Goal: Find specific page/section: Find specific page/section

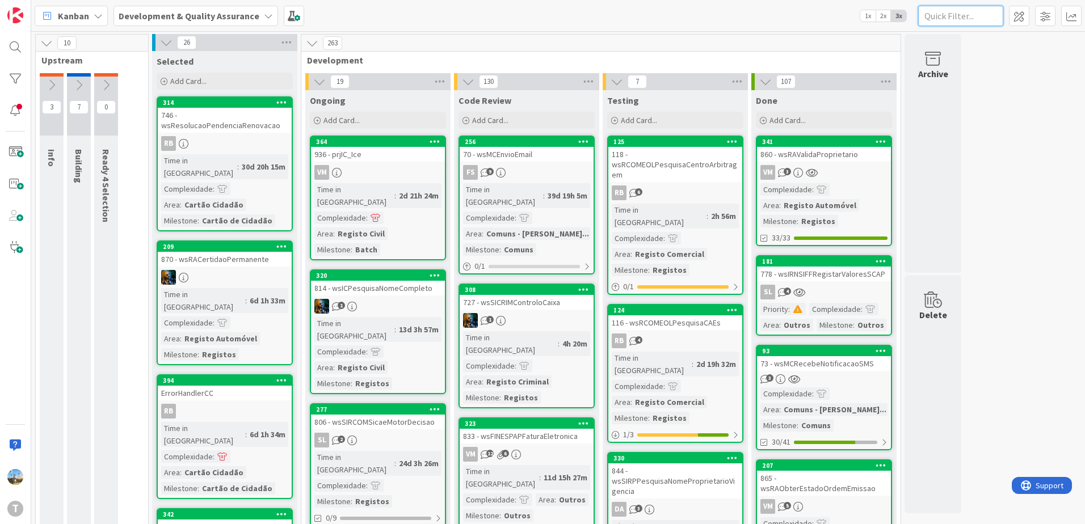
click at [956, 16] on input "text" at bounding box center [960, 16] width 85 height 20
paste input "wsmpnotificaestadotransacao"
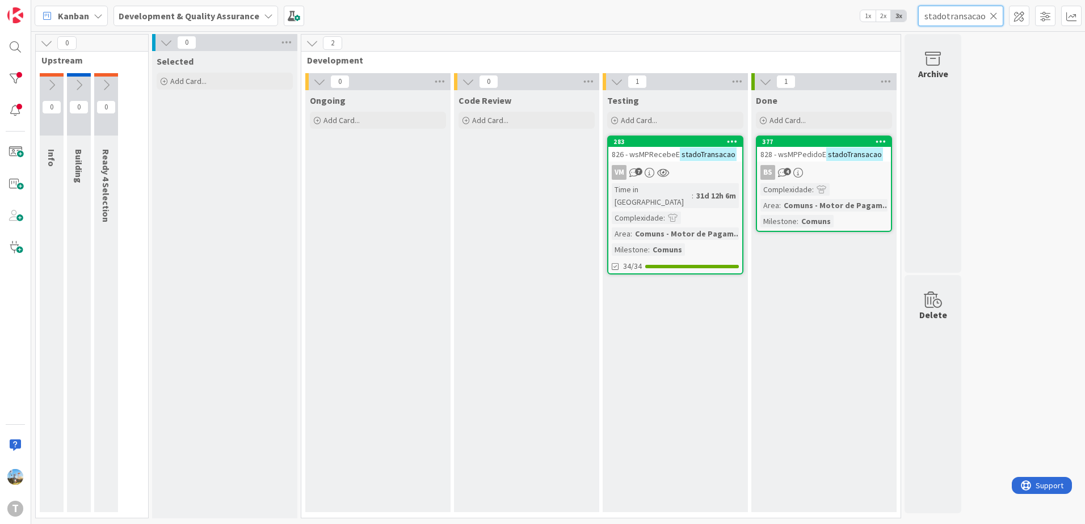
type input "stadotransacao"
click at [839, 174] on div "BS 4" at bounding box center [824, 172] width 134 height 15
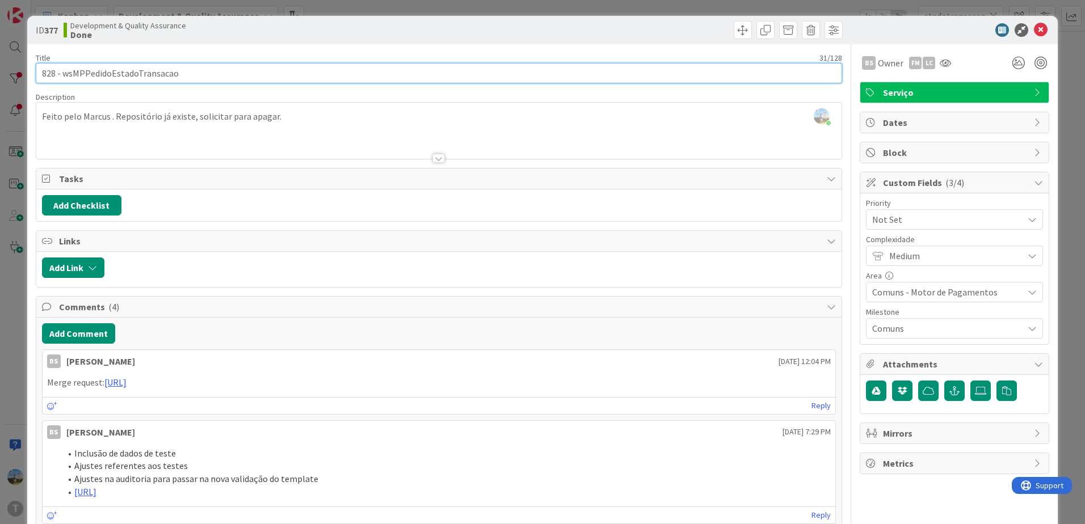
drag, startPoint x: 175, startPoint y: 69, endPoint x: 62, endPoint y: 69, distance: 112.3
click at [62, 69] on input "828 - wsMPPedidoEstadoTransacao" at bounding box center [439, 73] width 806 height 20
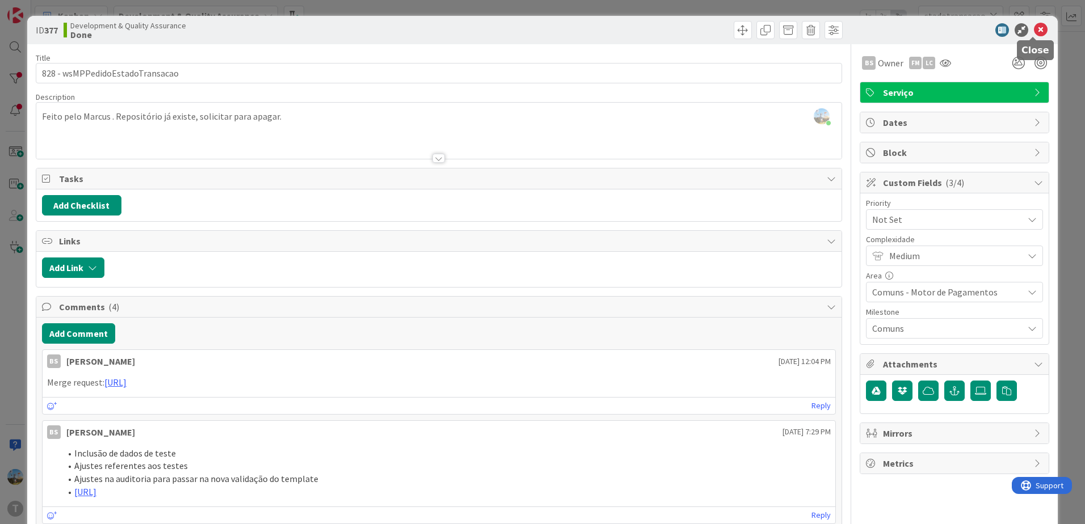
click at [1034, 35] on icon at bounding box center [1041, 30] width 14 height 14
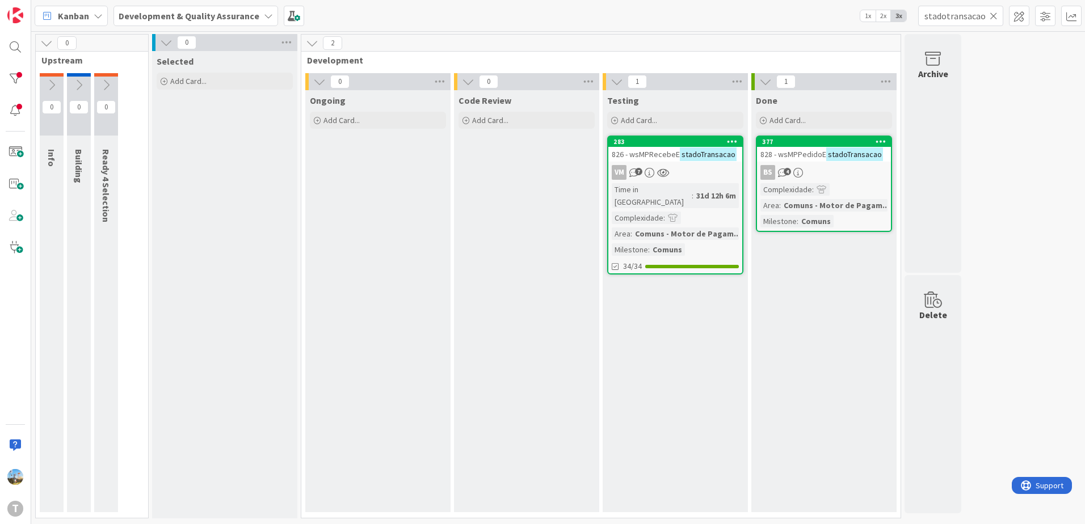
click at [996, 19] on icon at bounding box center [993, 16] width 8 height 10
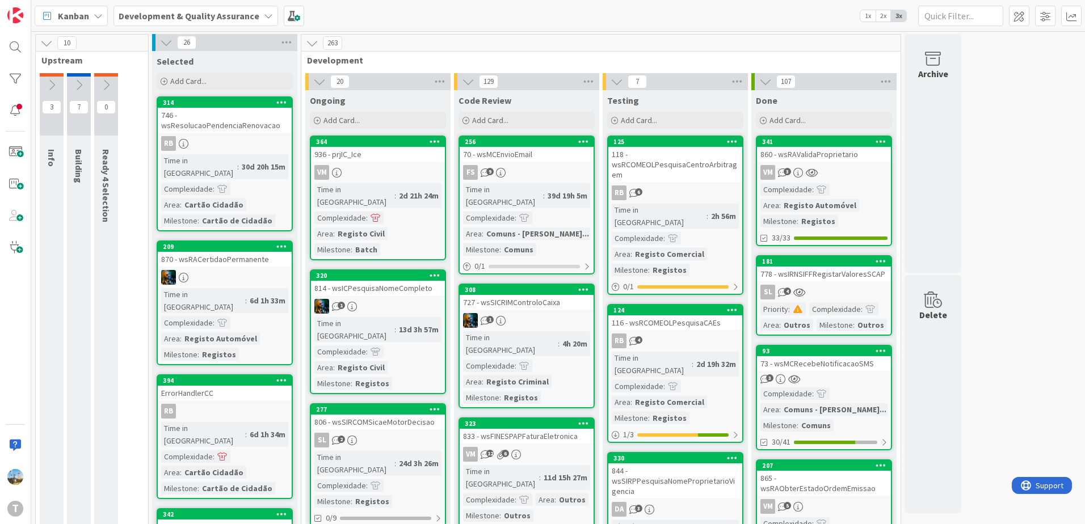
click at [801, 153] on div "860 - wsRAValidaProprietario" at bounding box center [824, 154] width 134 height 15
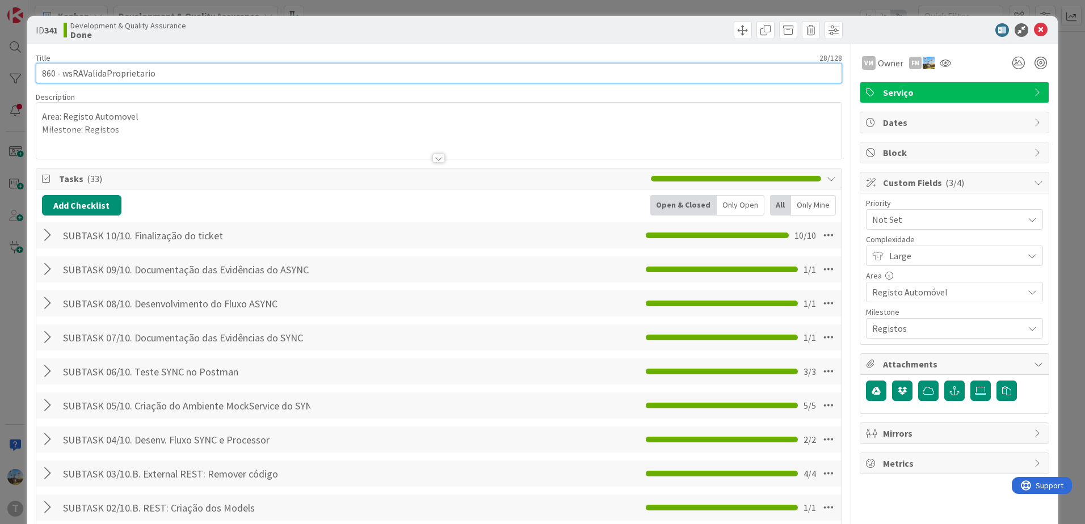
drag, startPoint x: 168, startPoint y: 75, endPoint x: 64, endPoint y: 67, distance: 104.1
click at [64, 67] on input "860 - wsRAValidaProprietario" at bounding box center [439, 73] width 806 height 20
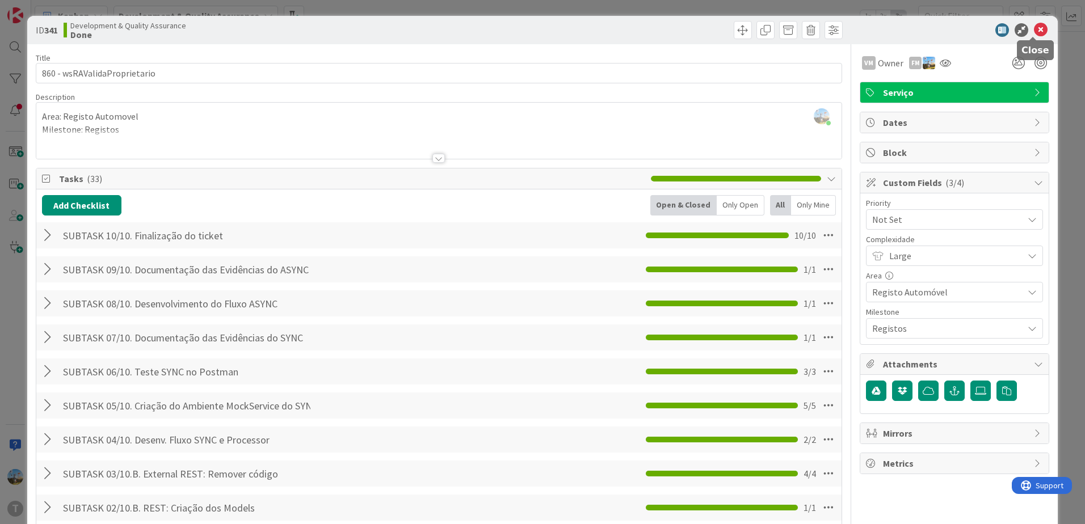
click at [1034, 27] on icon at bounding box center [1041, 30] width 14 height 14
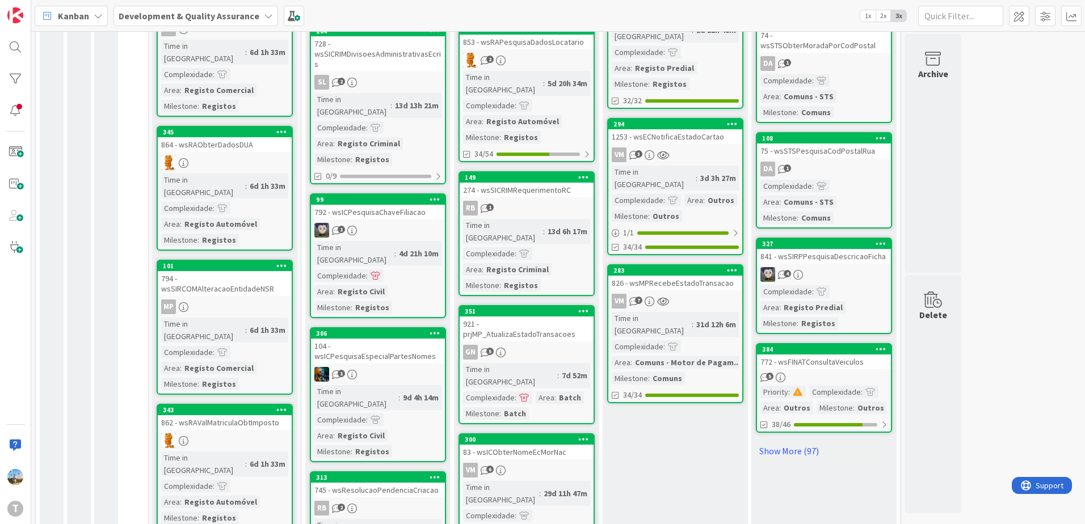
click at [686, 294] on div "VM 7" at bounding box center [675, 301] width 134 height 15
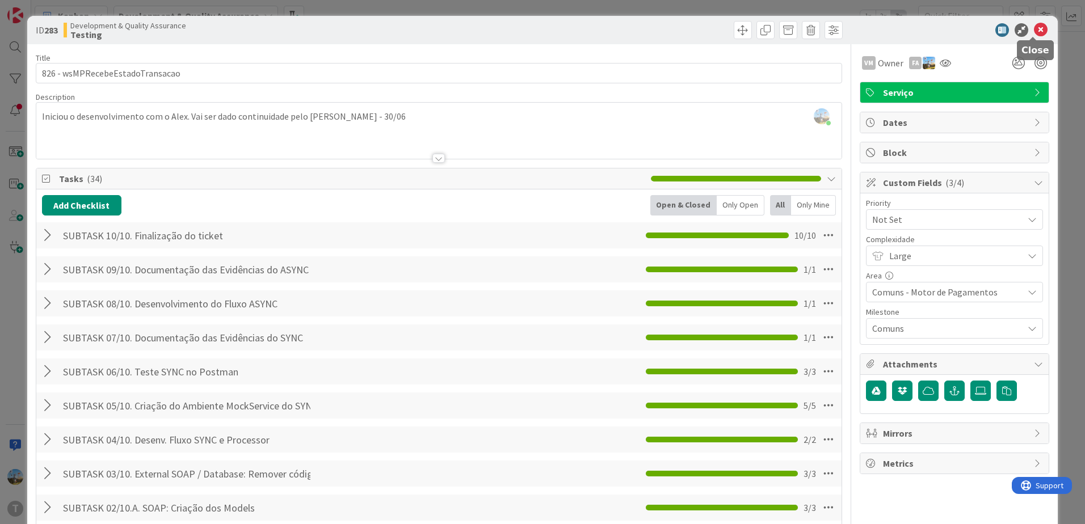
click at [1034, 32] on icon at bounding box center [1041, 30] width 14 height 14
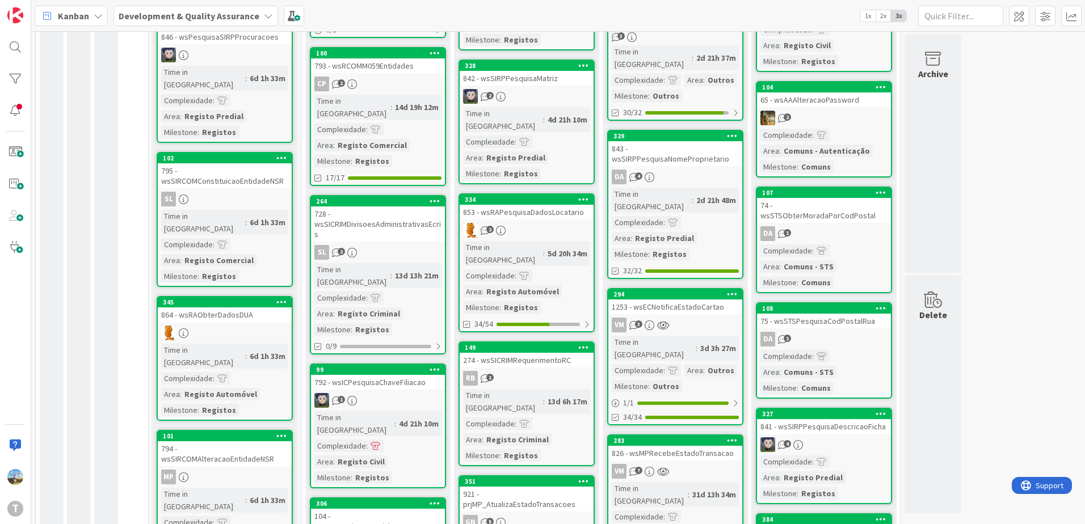
click at [678, 318] on div "VM 3" at bounding box center [675, 325] width 134 height 15
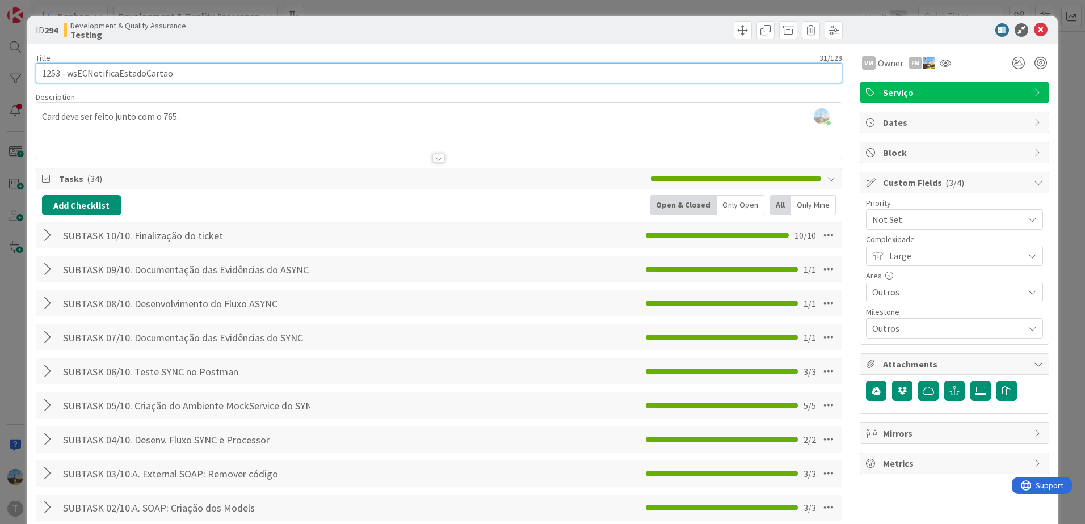
drag, startPoint x: 190, startPoint y: 80, endPoint x: 65, endPoint y: 73, distance: 125.0
click at [65, 73] on input "1253 - wsECNotificaEstadoCartao" at bounding box center [439, 73] width 806 height 20
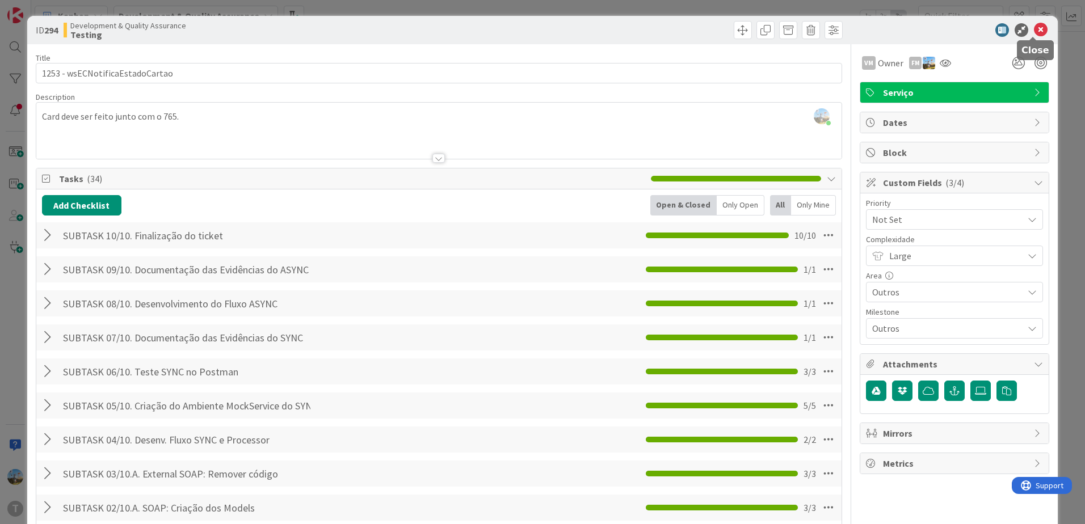
click at [1034, 27] on icon at bounding box center [1041, 30] width 14 height 14
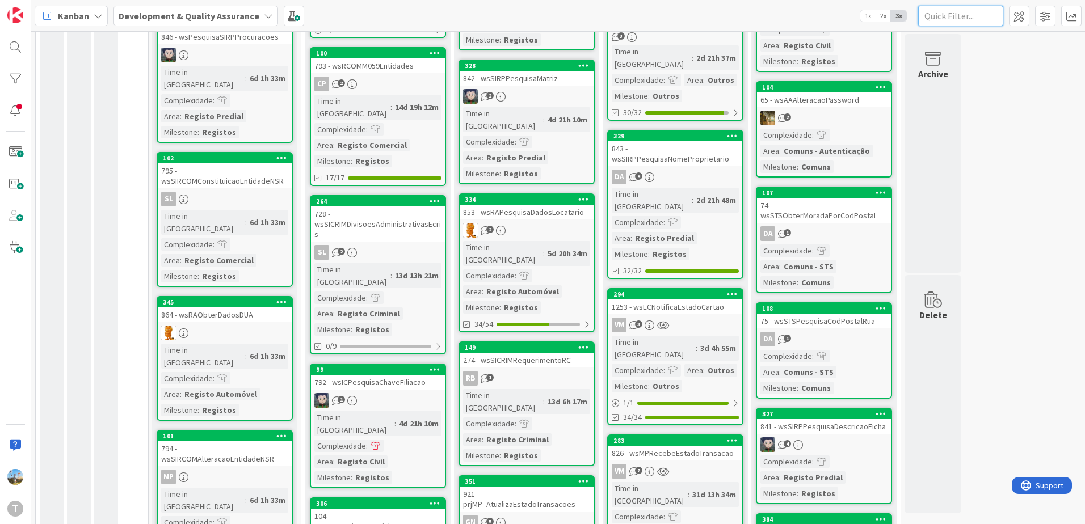
click at [939, 16] on input "text" at bounding box center [960, 16] width 85 height 20
paste input "wsmpnotificaestadotransacao"
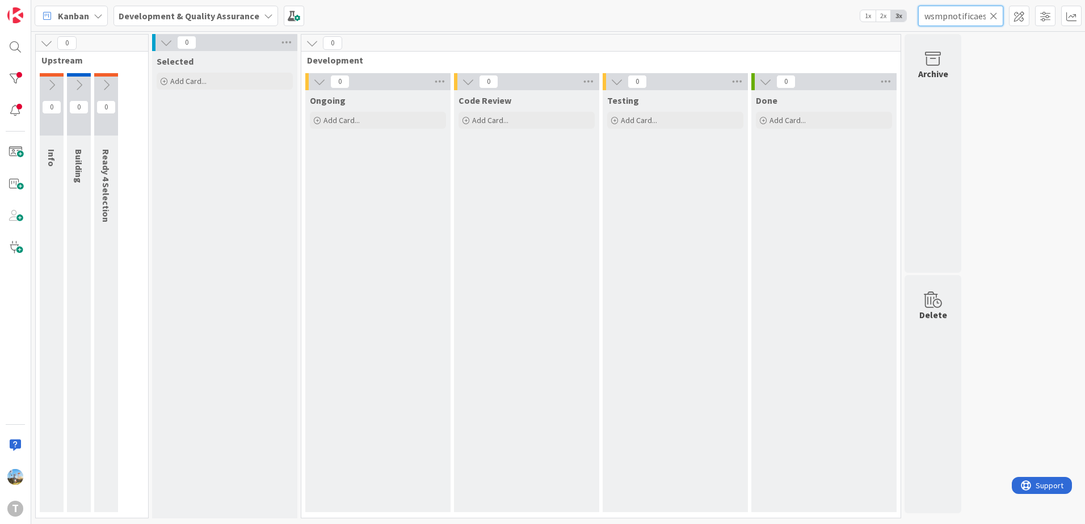
type input "wsmpnotificaestadotransacao"
click at [997, 15] on input "wsmpnotificaestadotransacao" at bounding box center [960, 16] width 85 height 20
click at [994, 15] on icon at bounding box center [993, 16] width 8 height 10
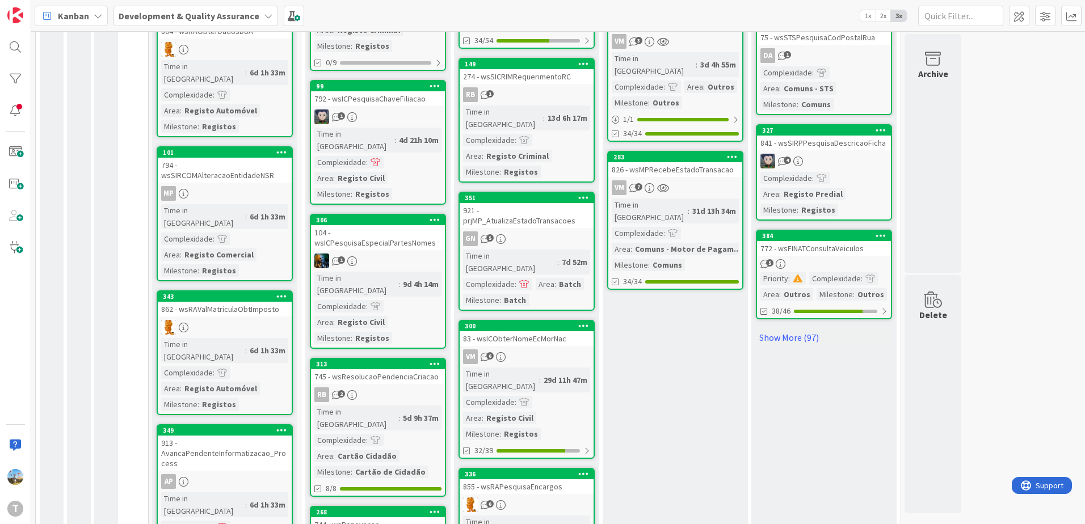
scroll to position [940, 0]
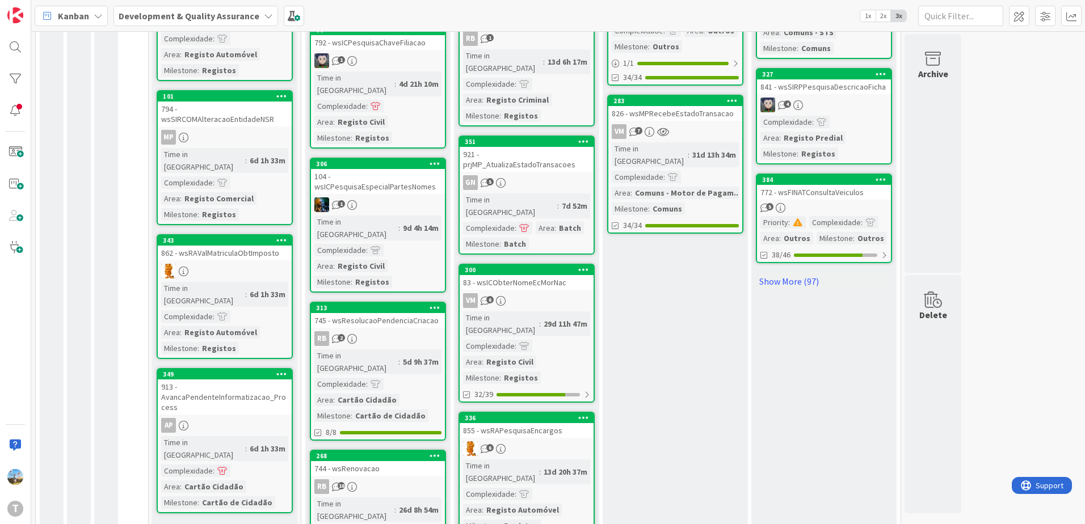
scroll to position [964, 0]
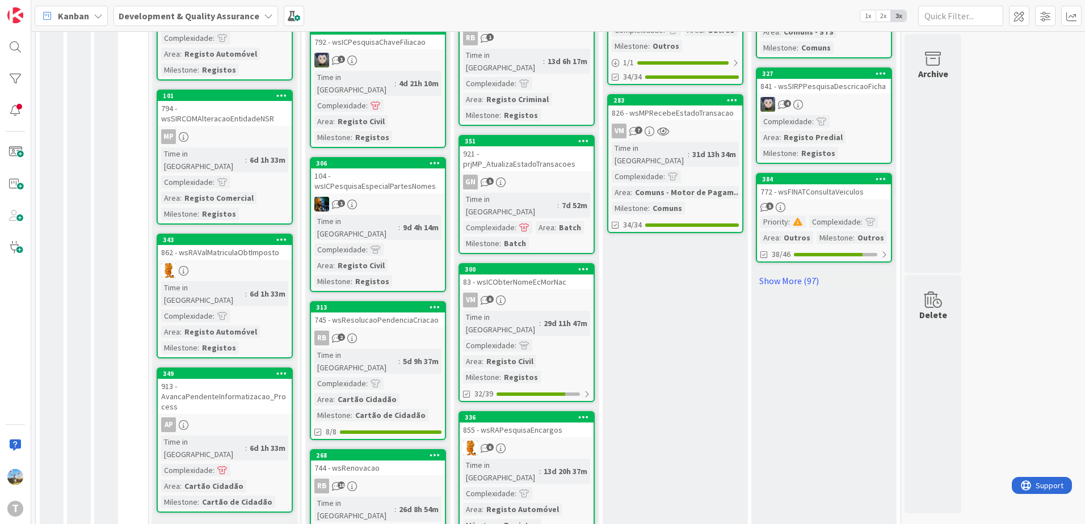
click at [202, 522] on link "Show More (16)" at bounding box center [225, 531] width 136 height 18
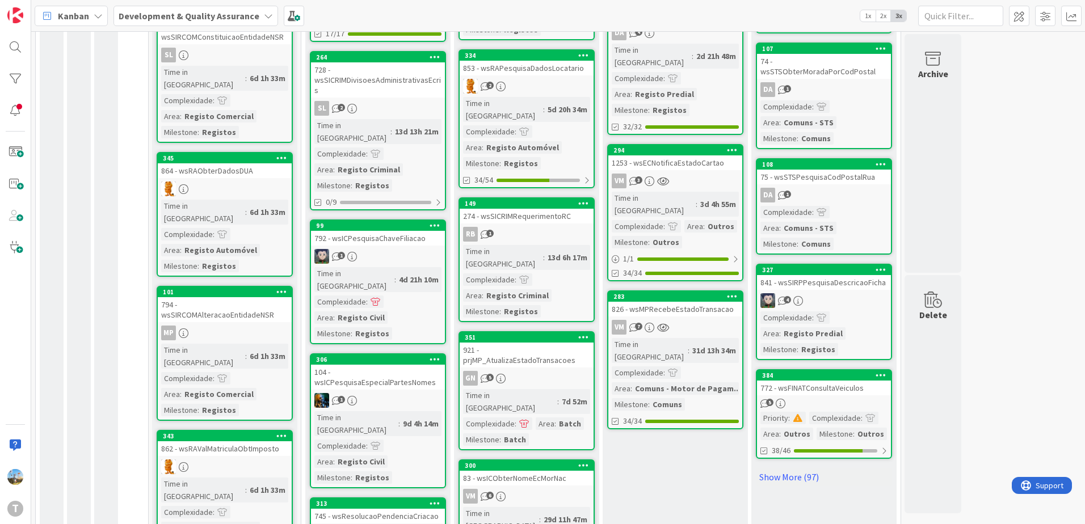
scroll to position [737, 0]
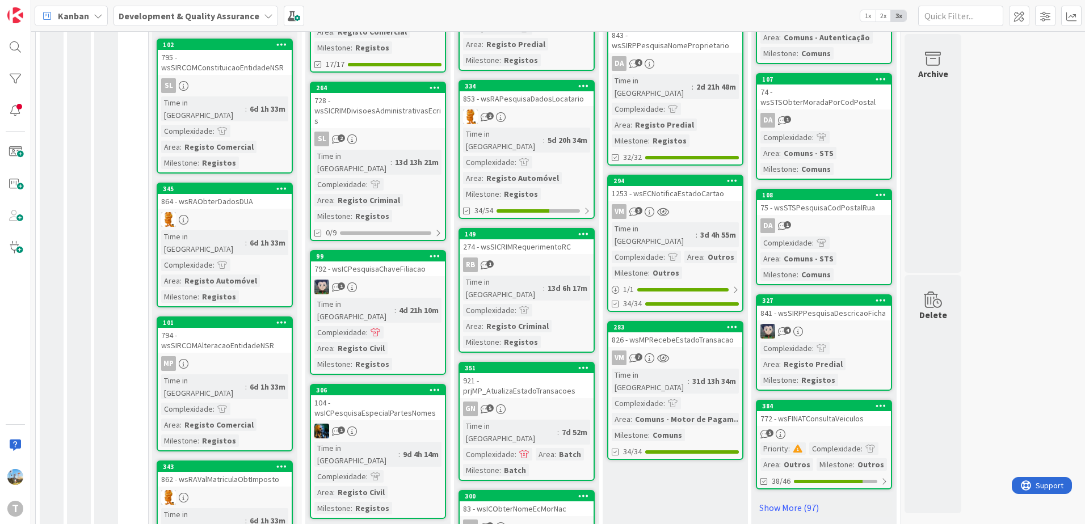
click at [702, 413] on div "Comuns - Motor de Pagam..." at bounding box center [687, 419] width 111 height 12
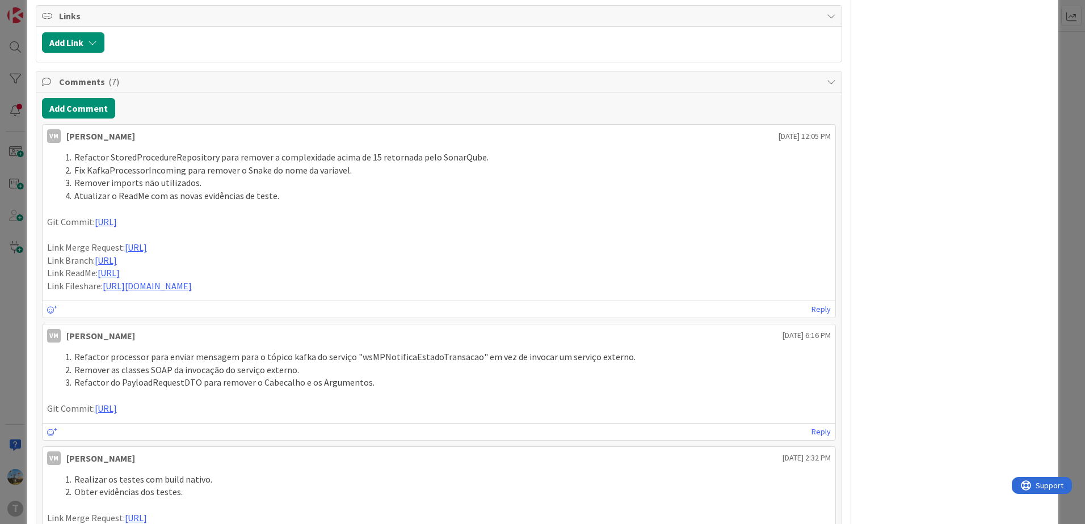
scroll to position [567, 0]
click at [86, 108] on button "Add Comment" at bounding box center [78, 106] width 73 height 20
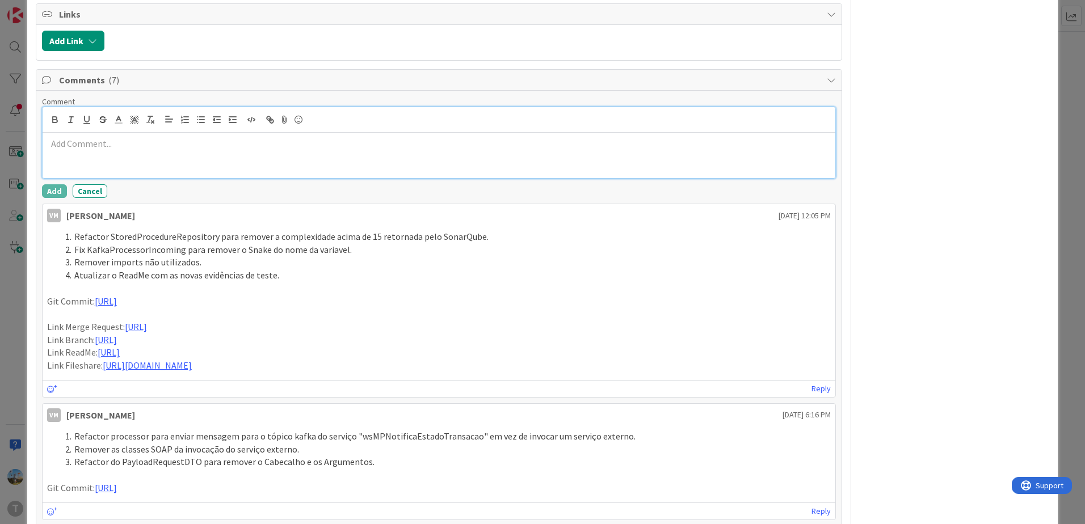
click at [178, 142] on p at bounding box center [438, 143] width 783 height 13
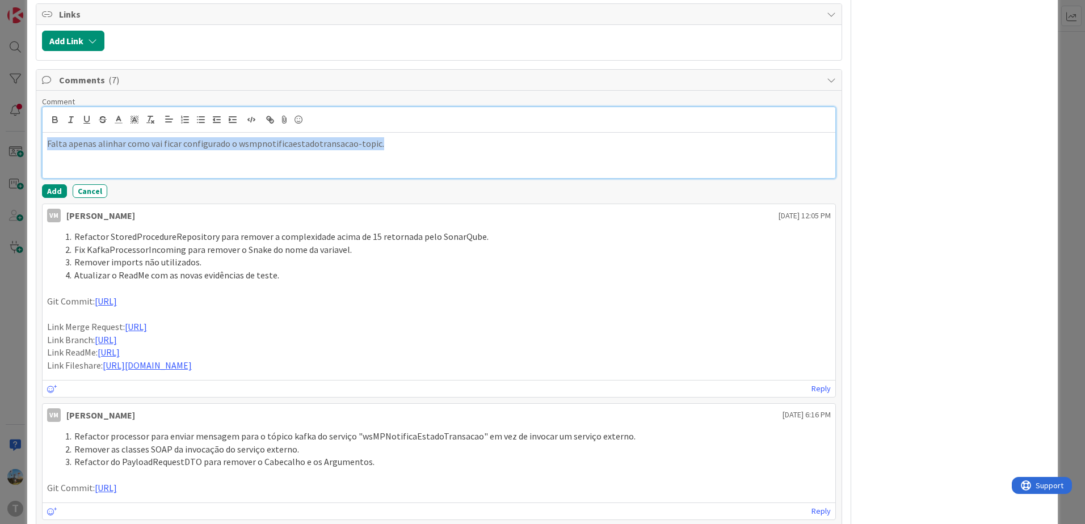
drag, startPoint x: 444, startPoint y: 147, endPoint x: 43, endPoint y: 145, distance: 401.6
click at [43, 145] on div "Falta apenas alinhar como vai ficar configurado o wsmpnotificaestadotransacao-t…" at bounding box center [439, 155] width 792 height 45
copy p "Falta apenas alinhar como vai ficar configurado o wsmpnotificaestadotransacao-t…"
click at [47, 186] on button "Add" at bounding box center [54, 191] width 25 height 14
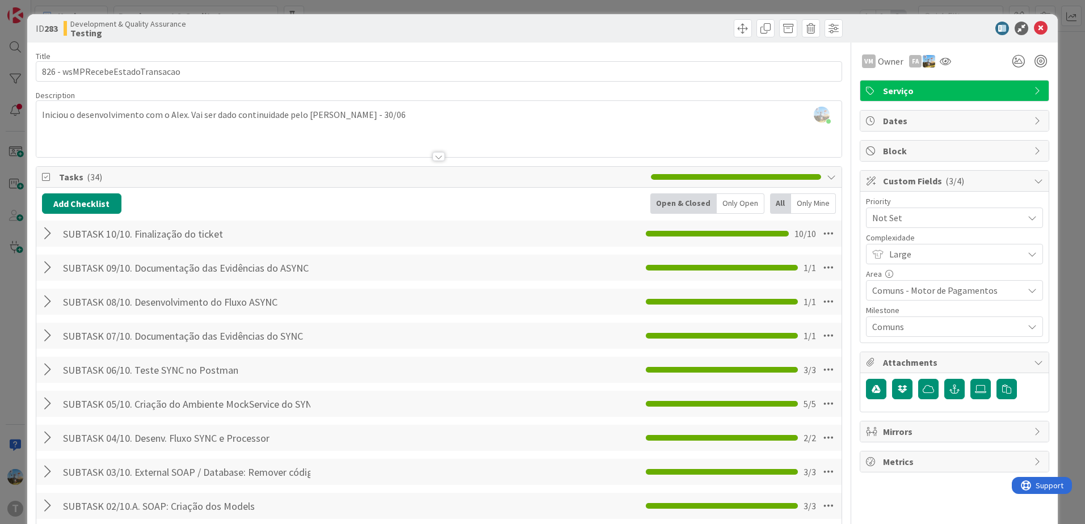
scroll to position [0, 0]
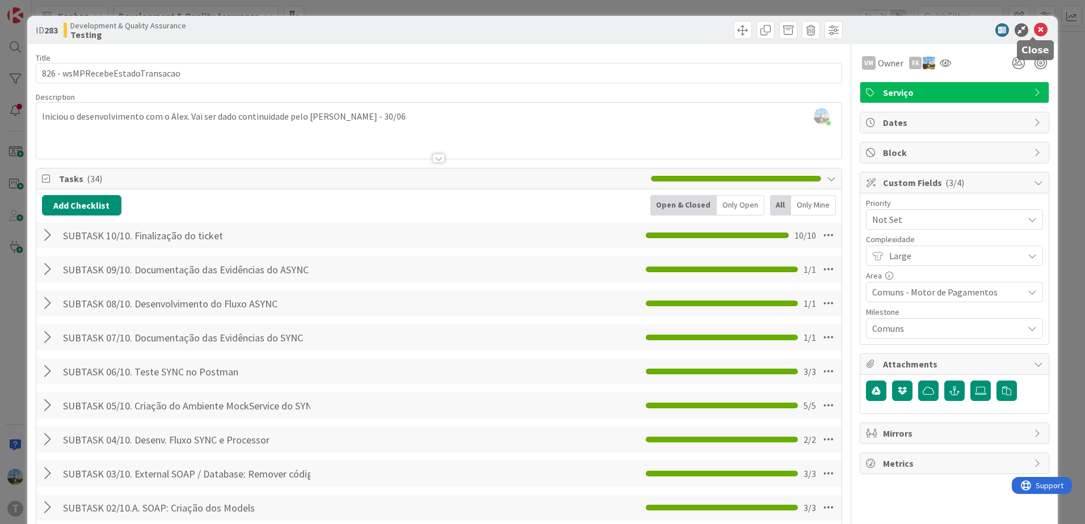
click at [1036, 33] on icon at bounding box center [1041, 30] width 14 height 14
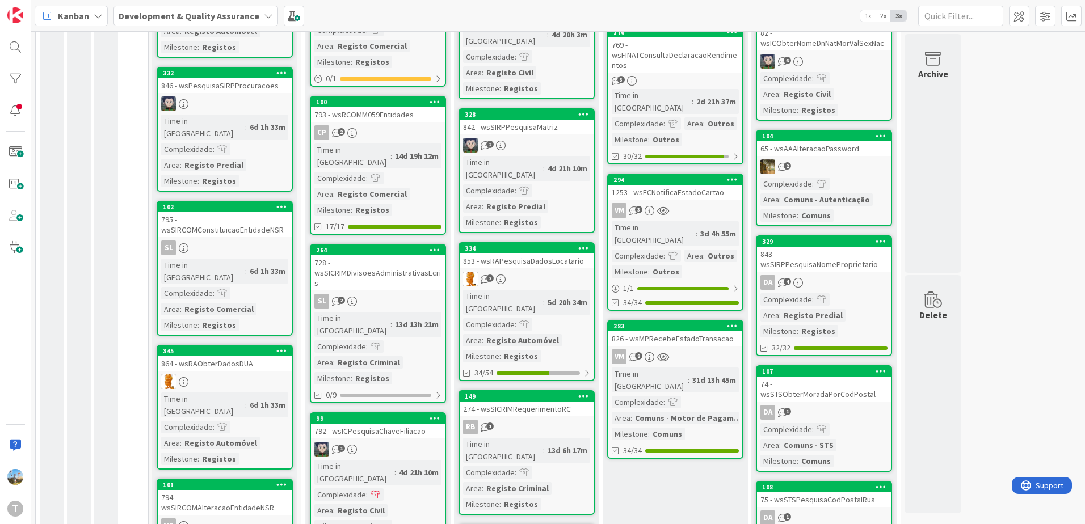
scroll to position [567, 0]
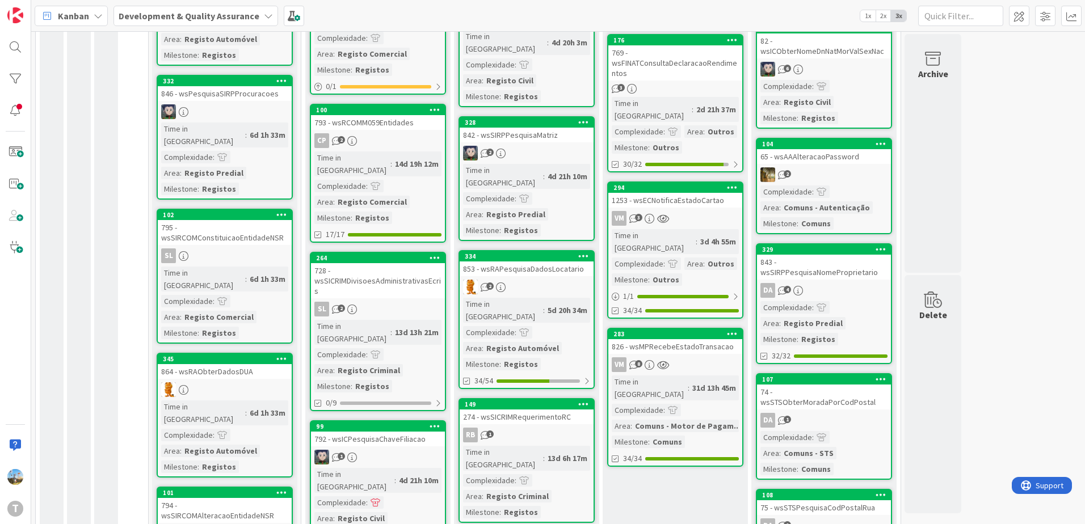
click at [695, 357] on div "VM 8" at bounding box center [675, 364] width 134 height 15
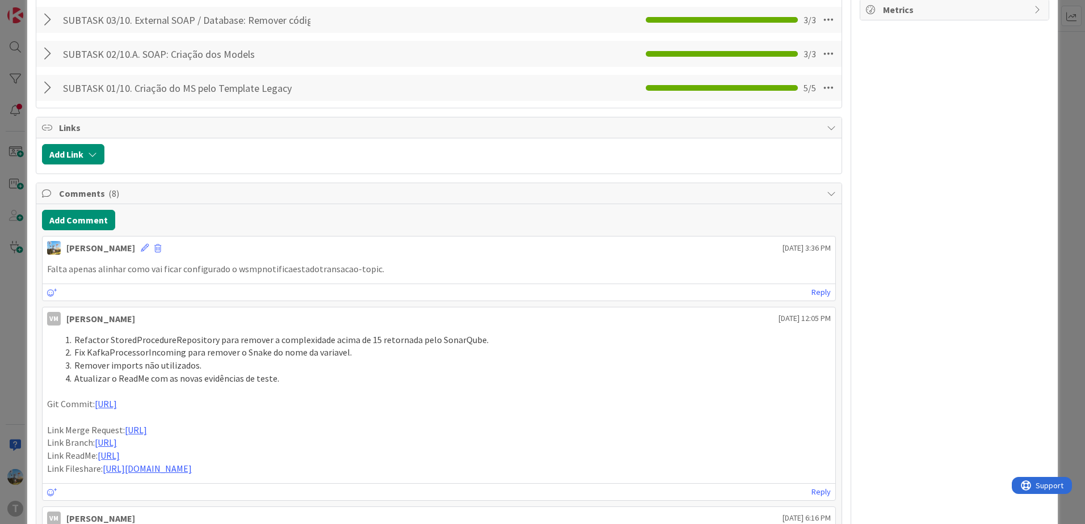
click at [14, 341] on div "ID 283 Development & Quality Assurance Testing Title 31 / 128 826 - wsMPRecebeE…" at bounding box center [542, 262] width 1085 height 524
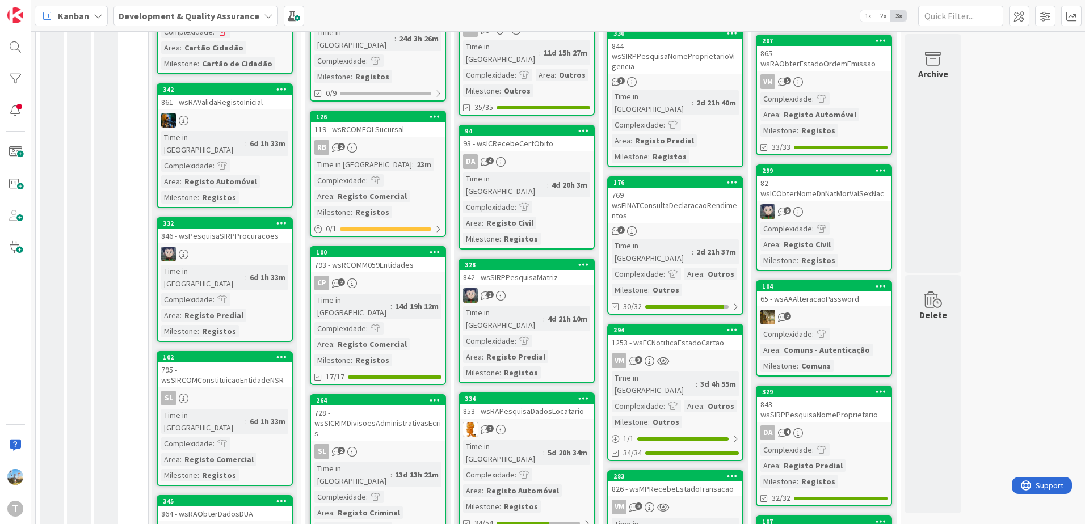
scroll to position [397, 0]
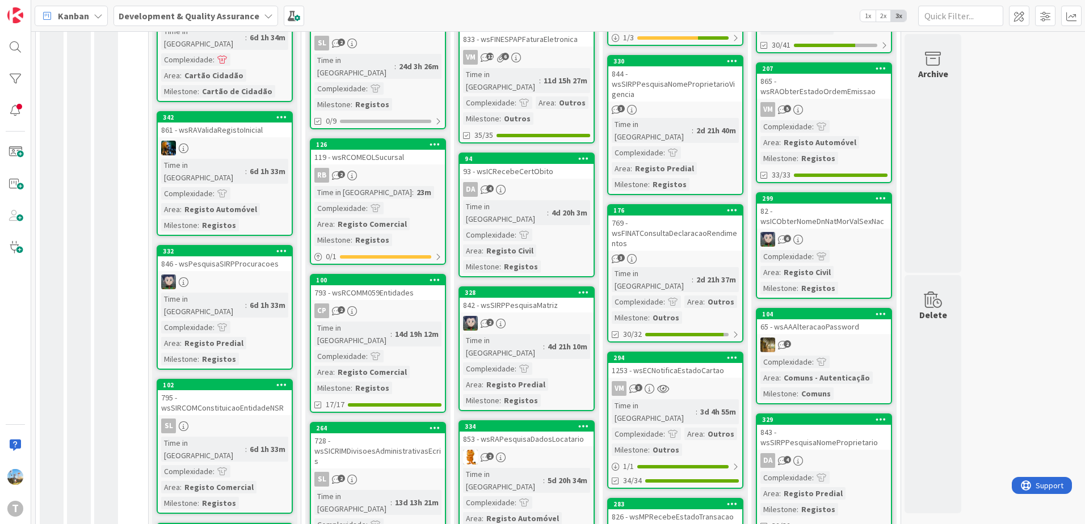
click at [691, 216] on div "769 - wsFINATConsultaDeclaracaoRendimentos" at bounding box center [675, 233] width 134 height 35
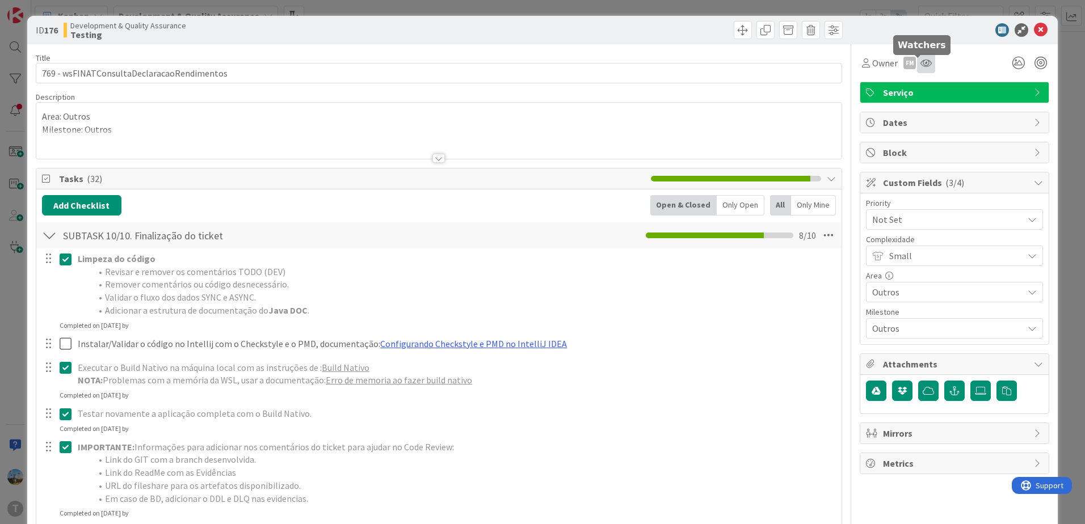
click at [921, 63] on icon at bounding box center [925, 62] width 11 height 9
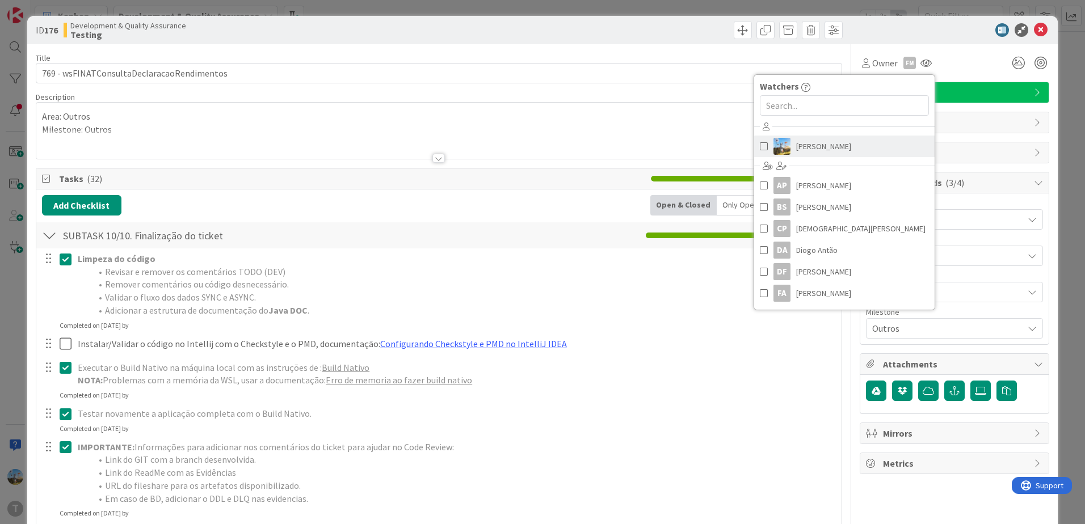
click at [826, 144] on span "[PERSON_NAME]" at bounding box center [823, 146] width 55 height 17
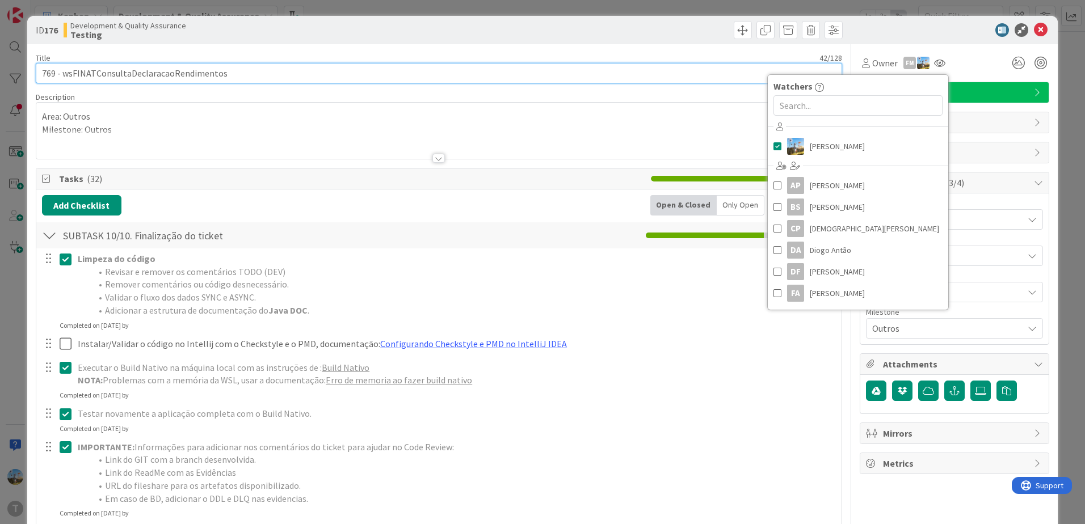
drag, startPoint x: 265, startPoint y: 69, endPoint x: 62, endPoint y: 64, distance: 203.1
click at [62, 64] on input "769 - wsFINATConsultaDeclaracaoRendimentos" at bounding box center [439, 73] width 806 height 20
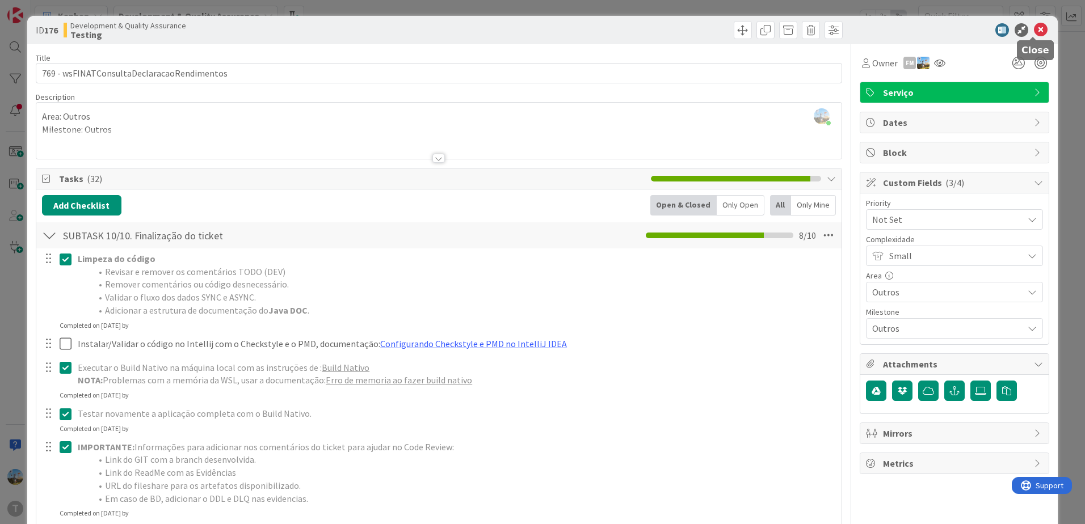
click at [1034, 31] on icon at bounding box center [1041, 30] width 14 height 14
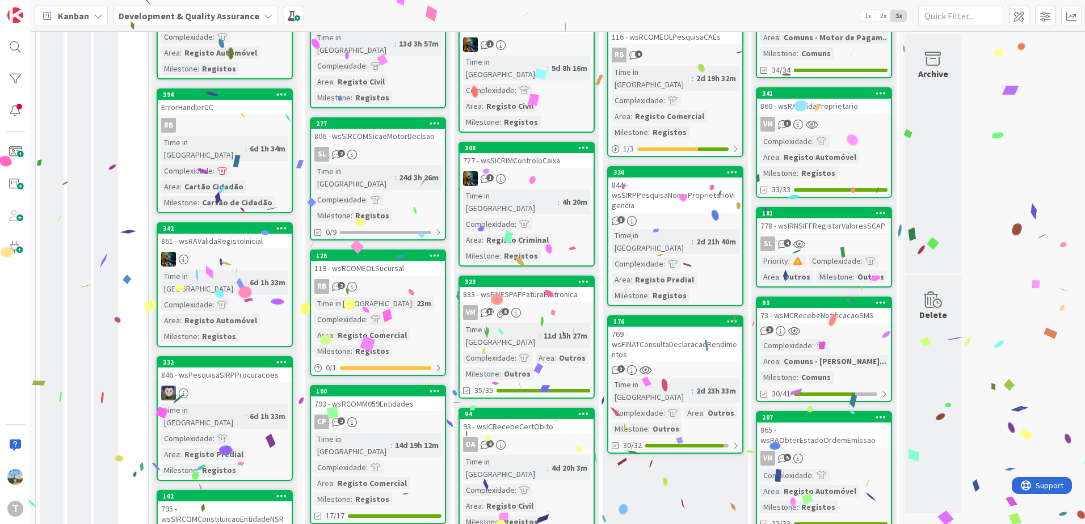
scroll to position [454, 0]
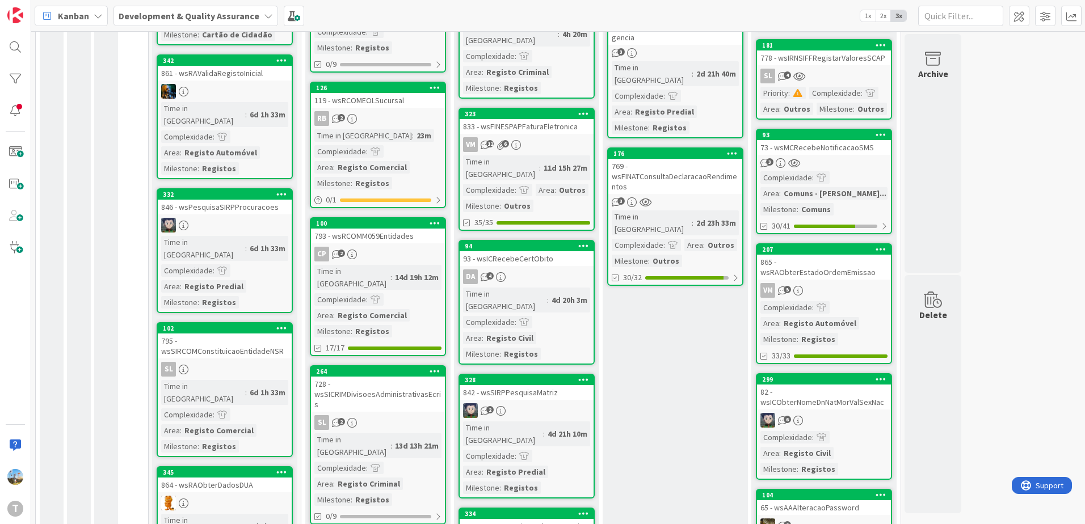
click at [702, 159] on div "769 - wsFINATConsultaDeclaracaoRendimentos" at bounding box center [675, 176] width 134 height 35
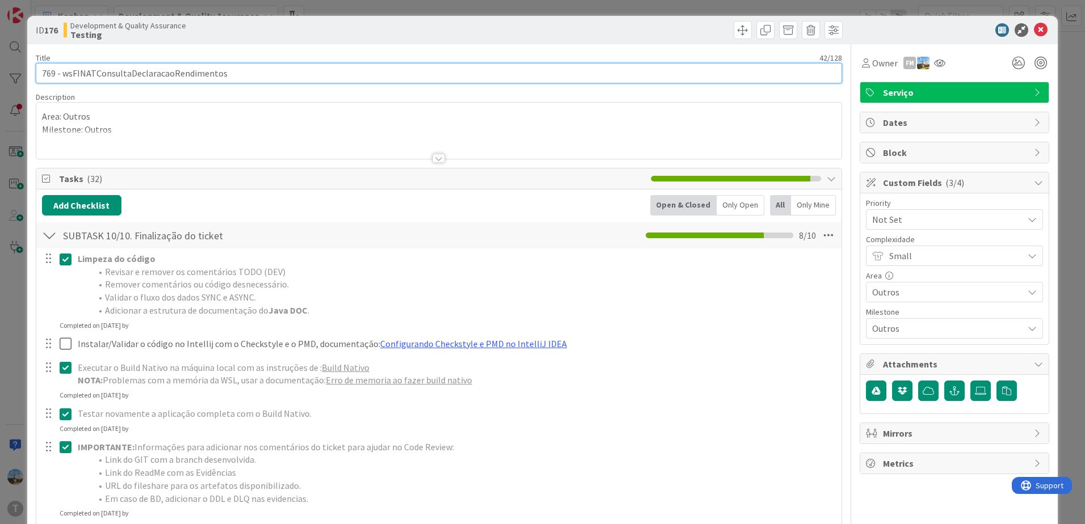
drag, startPoint x: 247, startPoint y: 72, endPoint x: 61, endPoint y: 72, distance: 186.1
click at [61, 72] on input "769 - wsFINATConsultaDeclaracaoRendimentos" at bounding box center [439, 73] width 806 height 20
